Goal: Navigation & Orientation: Find specific page/section

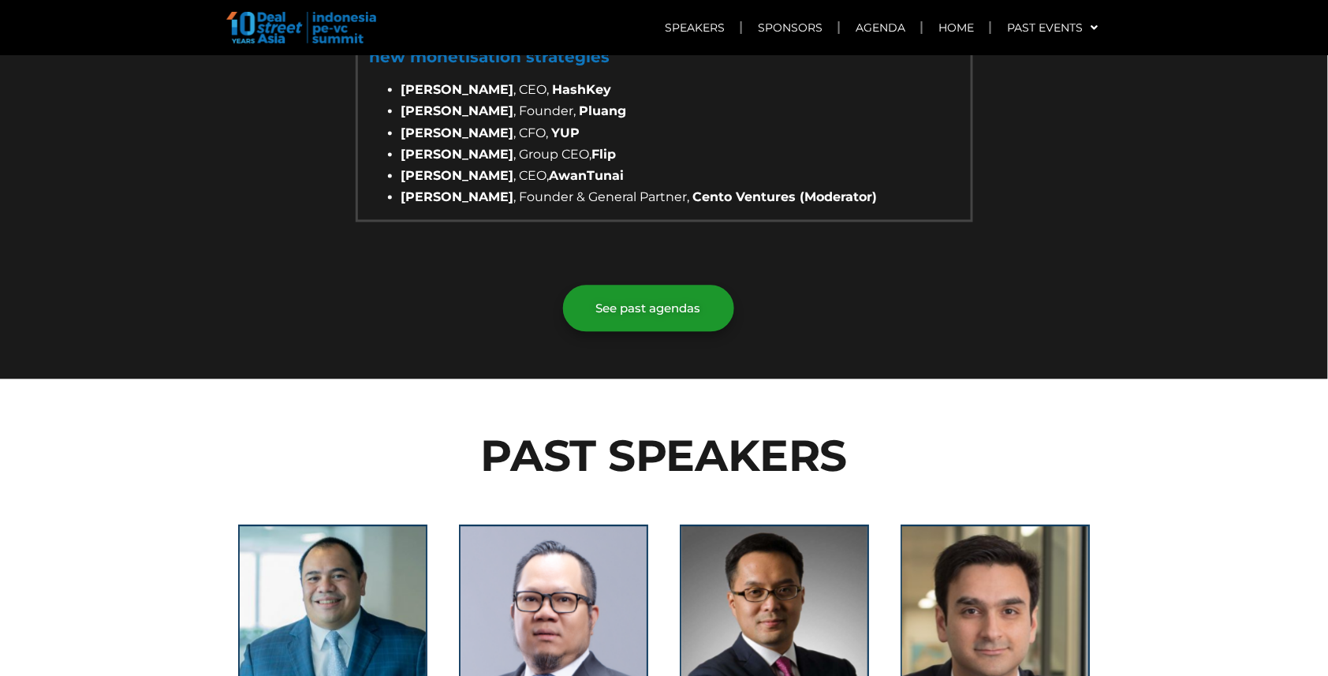
scroll to position [2633, 0]
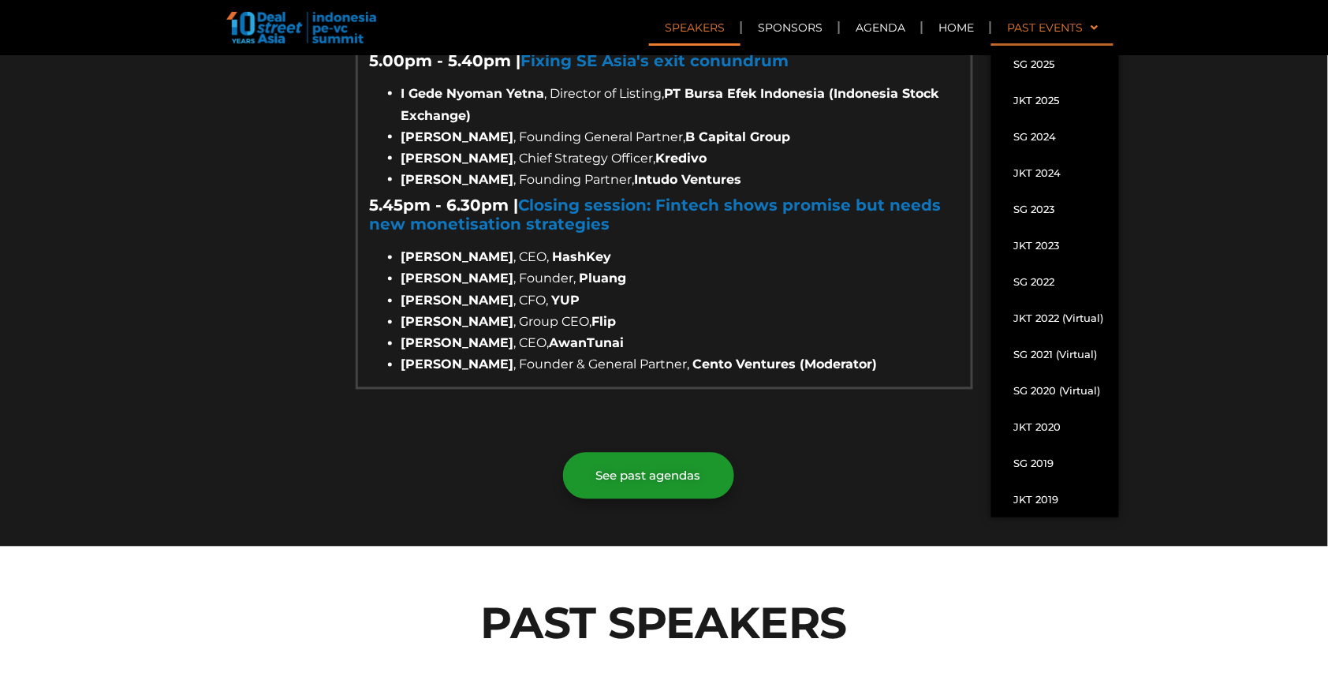
click at [1095, 28] on span at bounding box center [1090, 27] width 15 height 27
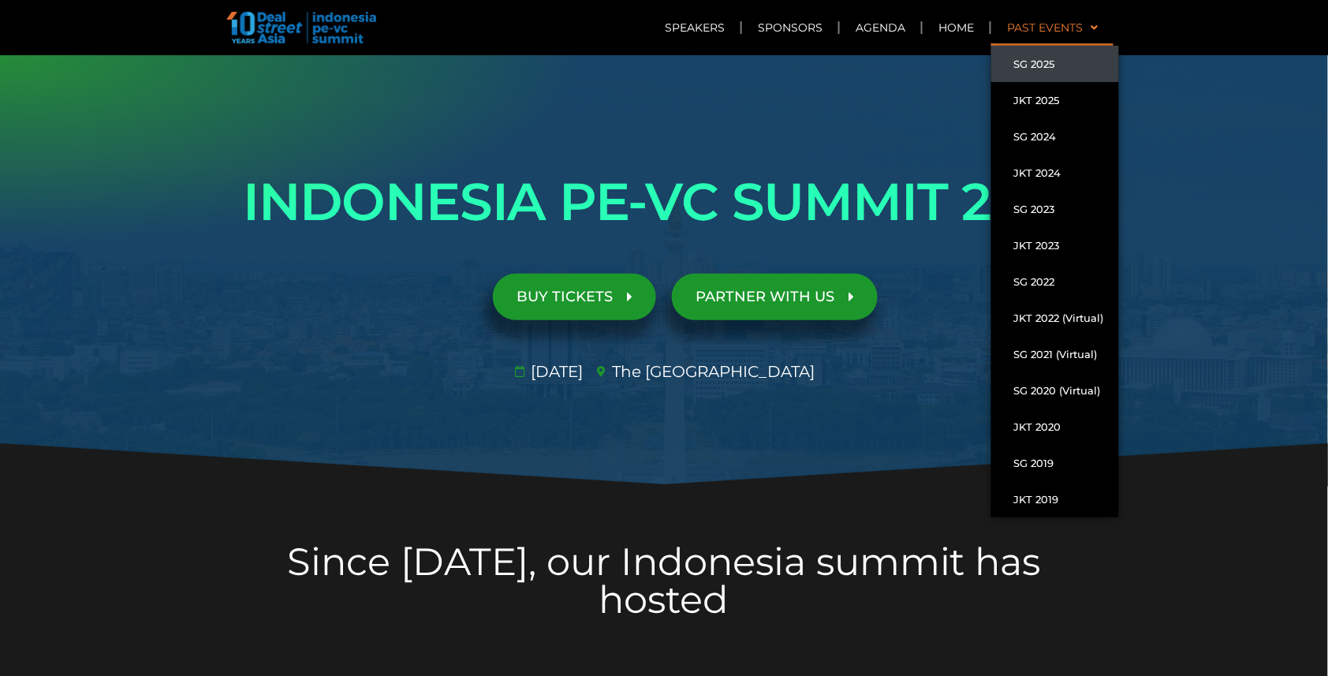
click at [1050, 62] on link "SG 2025" at bounding box center [1055, 64] width 128 height 36
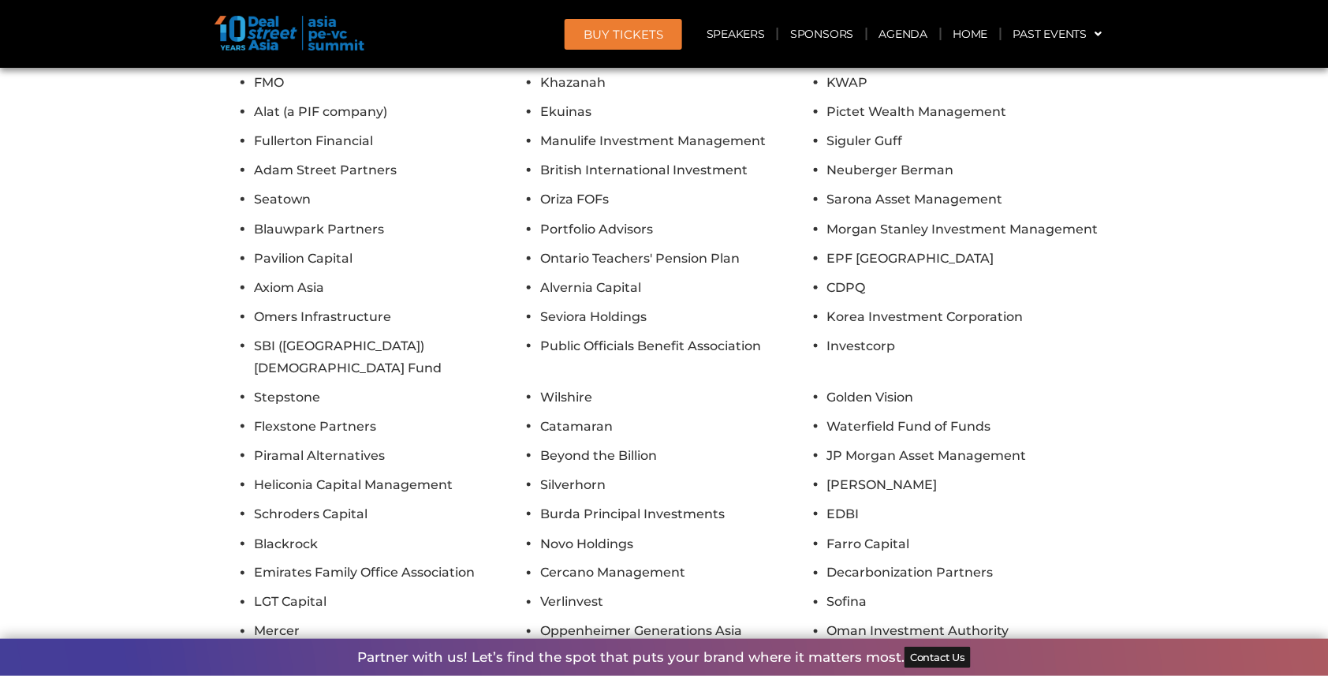
scroll to position [13303, 0]
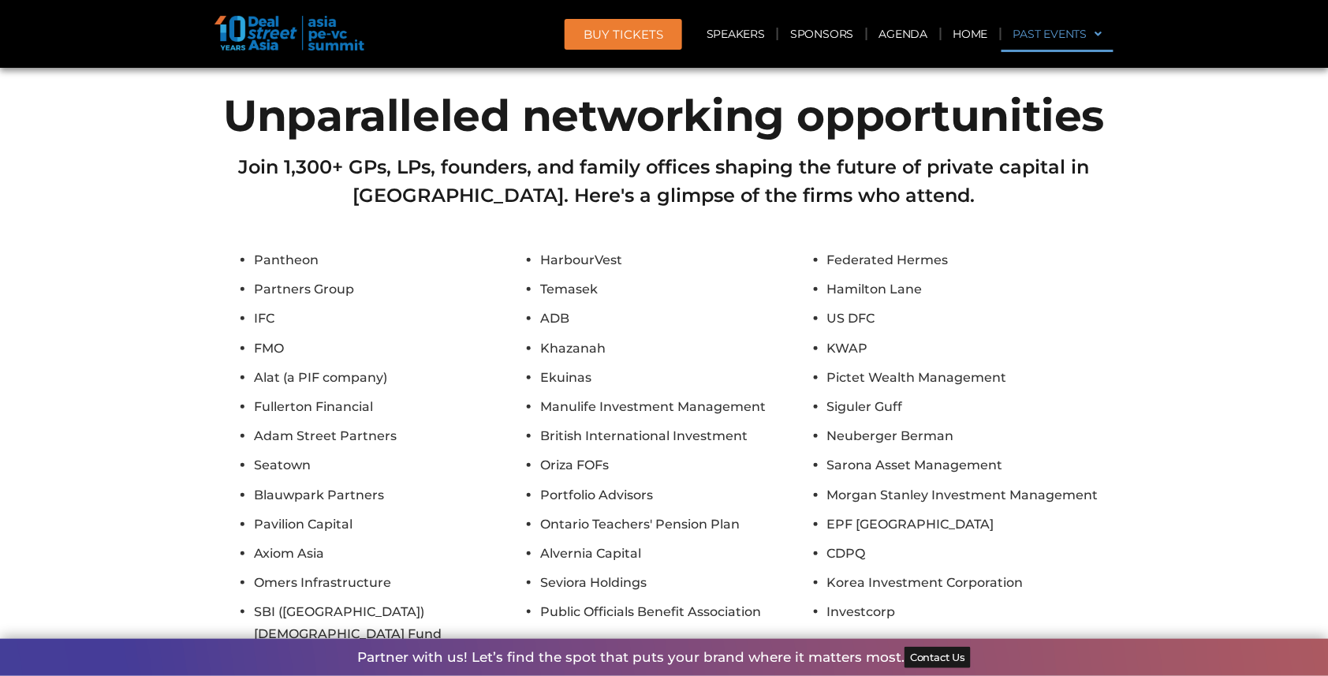
click at [1099, 34] on span at bounding box center [1095, 34] width 15 height 27
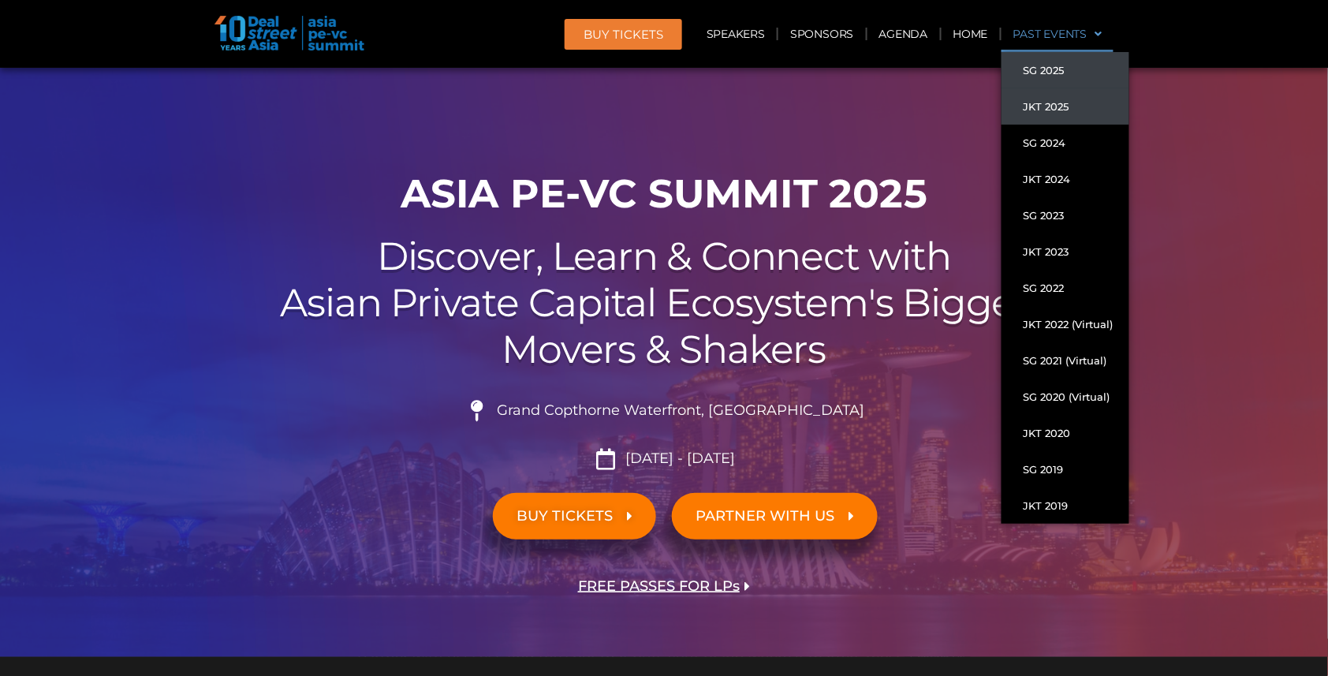
click at [1052, 106] on link "JKT 2025" at bounding box center [1066, 106] width 128 height 36
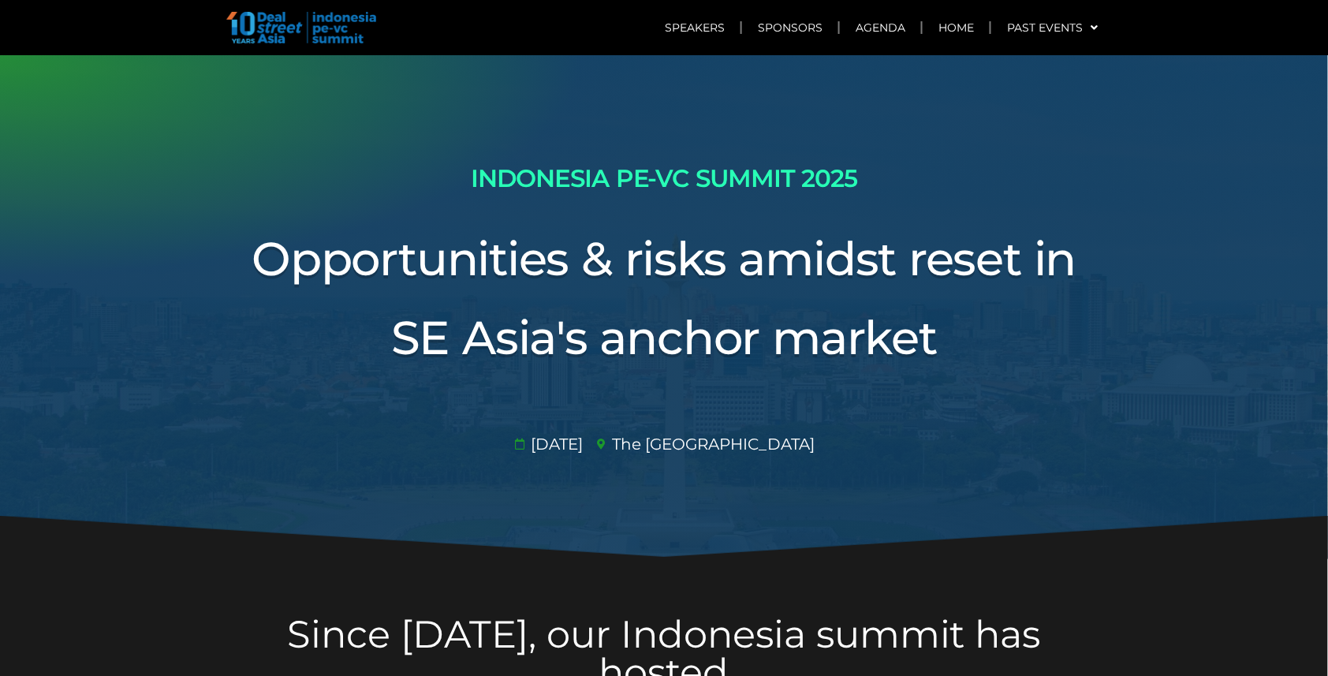
click at [1151, 360] on div at bounding box center [664, 306] width 1328 height 503
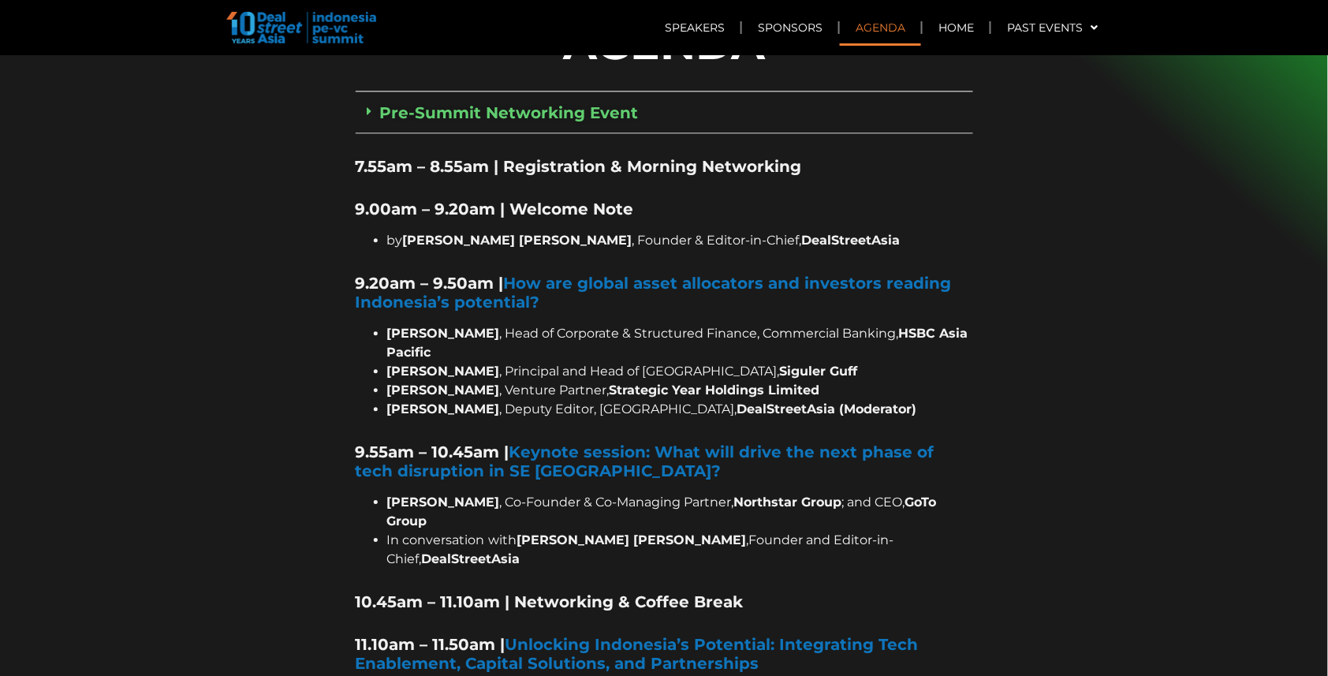
scroll to position [1168, 0]
